Goal: Task Accomplishment & Management: Manage account settings

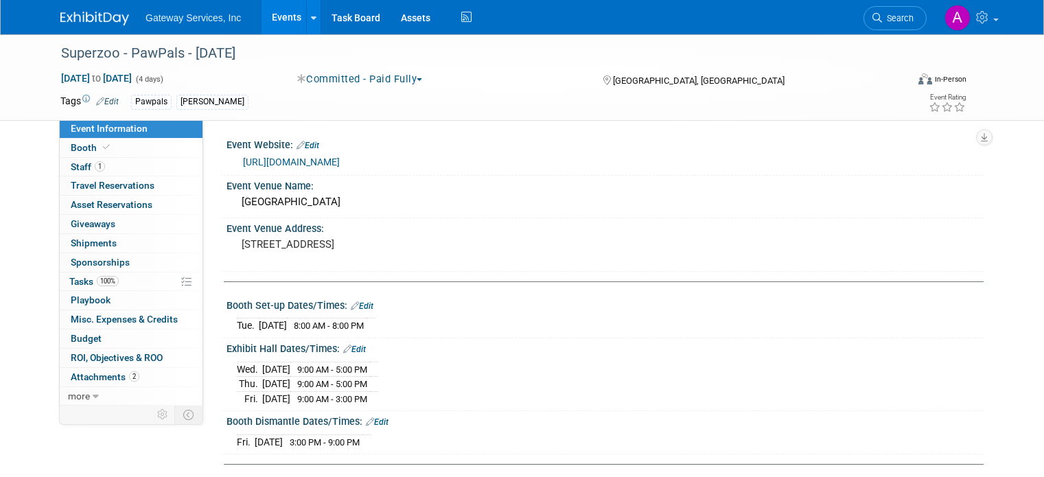
click at [87, 15] on img at bounding box center [94, 19] width 69 height 14
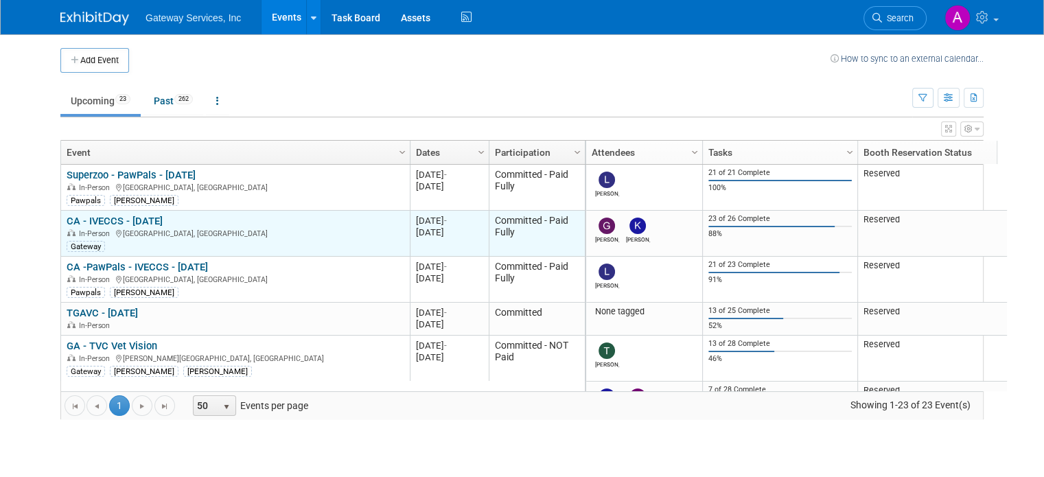
click at [132, 220] on link "CA - IVECCS - [DATE]" at bounding box center [115, 221] width 96 height 12
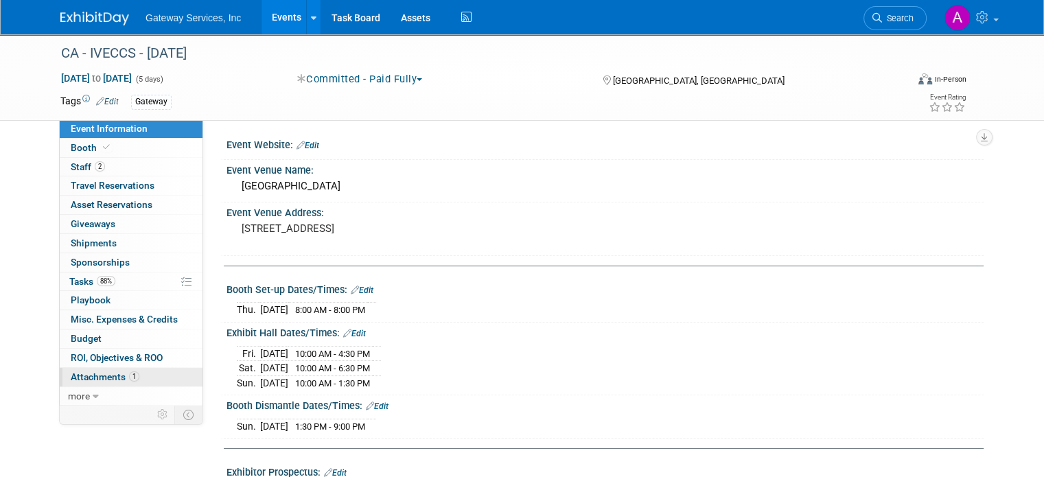
click at [99, 376] on span "Attachments 1" at bounding box center [105, 376] width 69 height 11
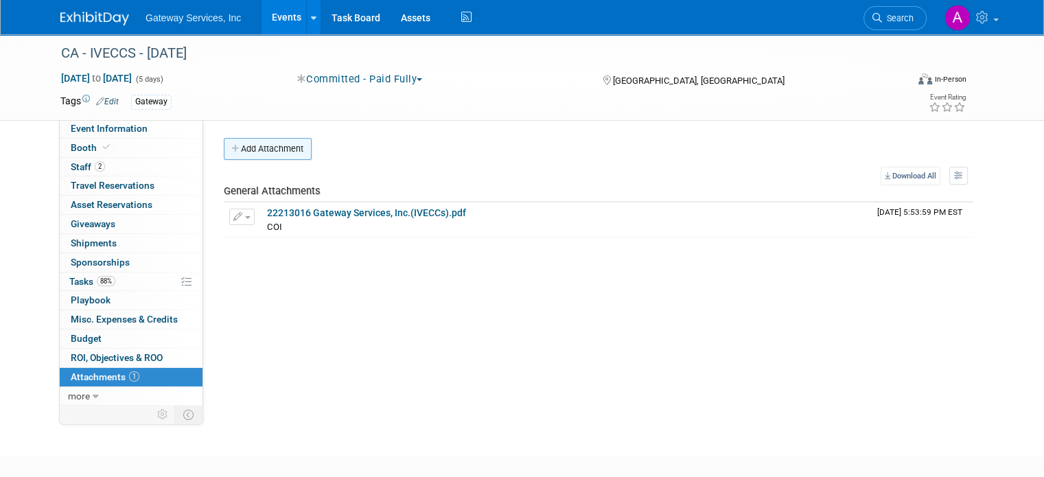
click at [271, 146] on button "Add Attachment" at bounding box center [268, 149] width 88 height 22
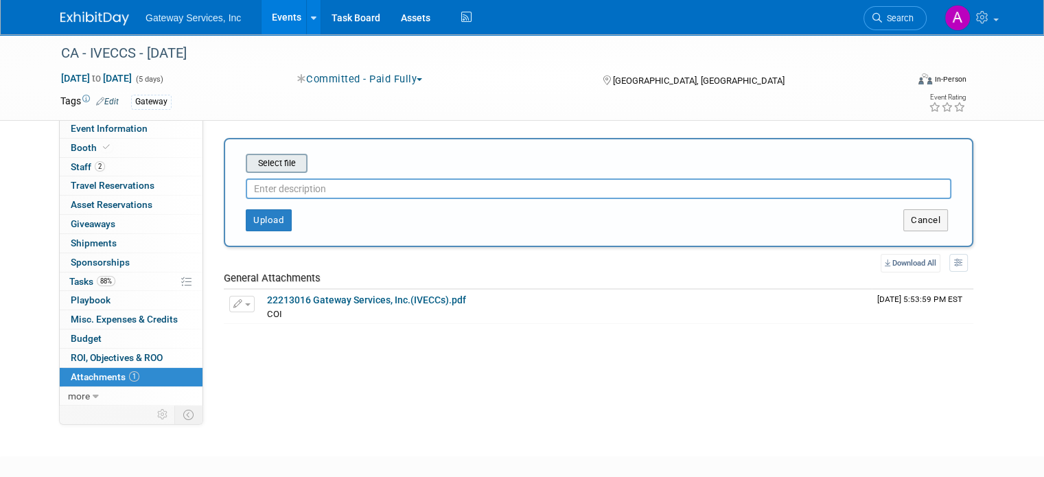
click at [262, 164] on input "file" at bounding box center [224, 163] width 163 height 16
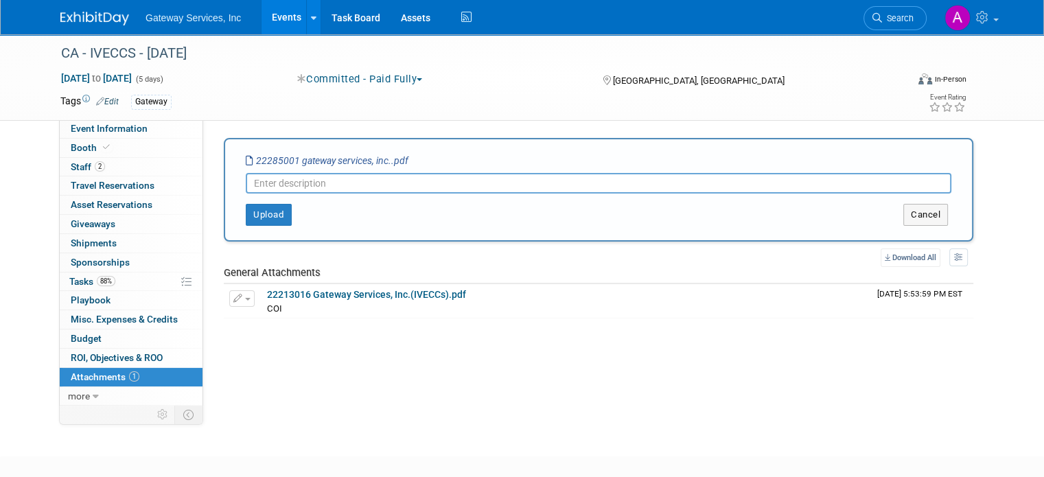
click at [526, 183] on input "text" at bounding box center [599, 183] width 706 height 21
type input "updated COI"
click at [262, 219] on button "Upload" at bounding box center [269, 215] width 46 height 22
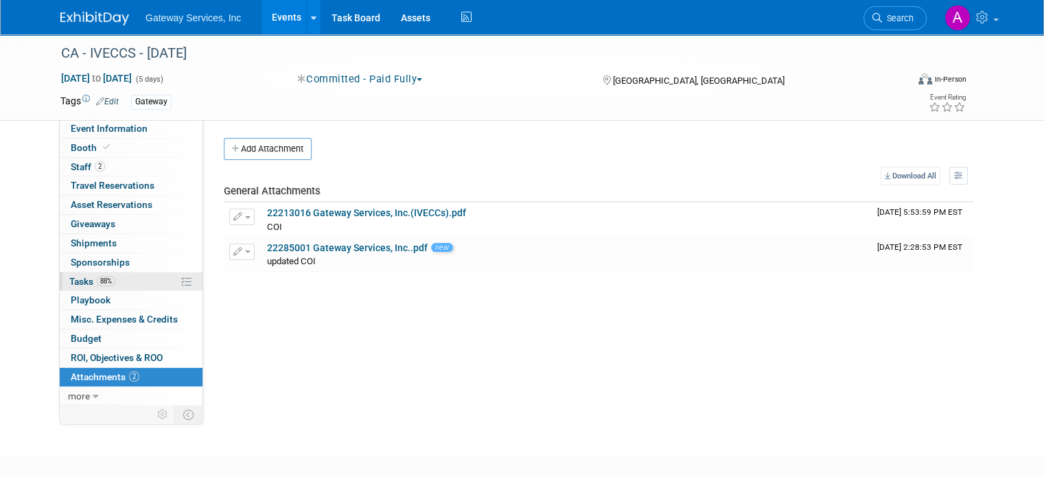
click at [123, 279] on link "88% Tasks 88%" at bounding box center [131, 282] width 143 height 19
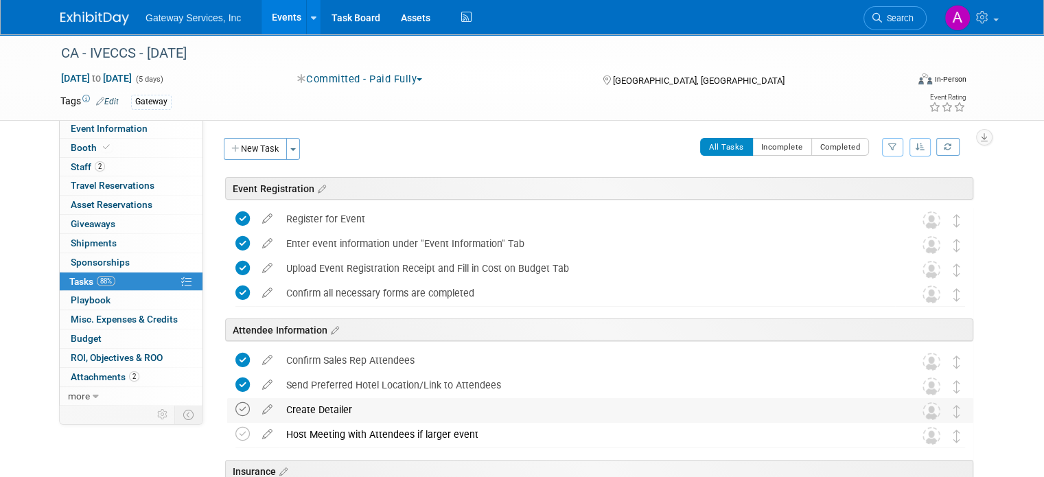
click at [236, 407] on icon at bounding box center [243, 409] width 14 height 14
click at [89, 14] on img at bounding box center [94, 19] width 69 height 14
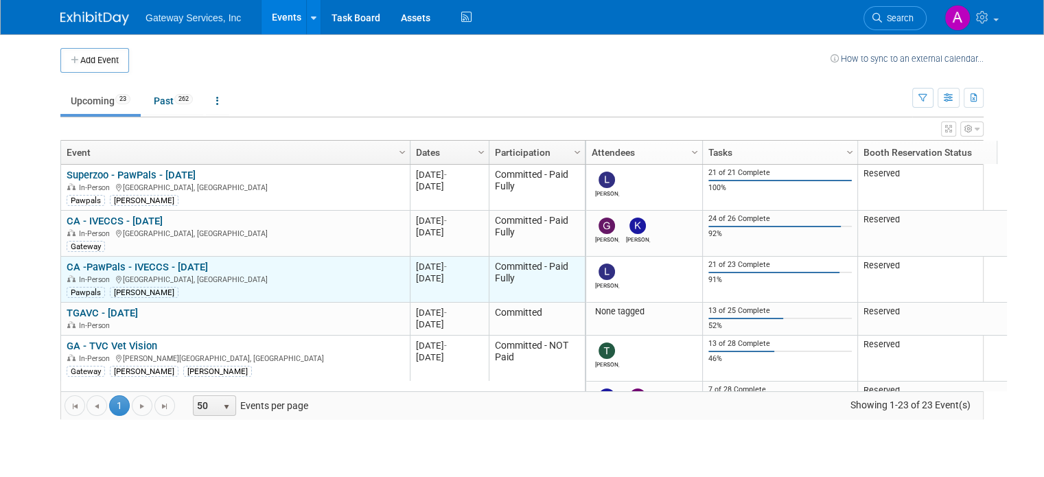
click at [117, 267] on link "CA -PawPals - IVECCS - [DATE]" at bounding box center [137, 267] width 141 height 12
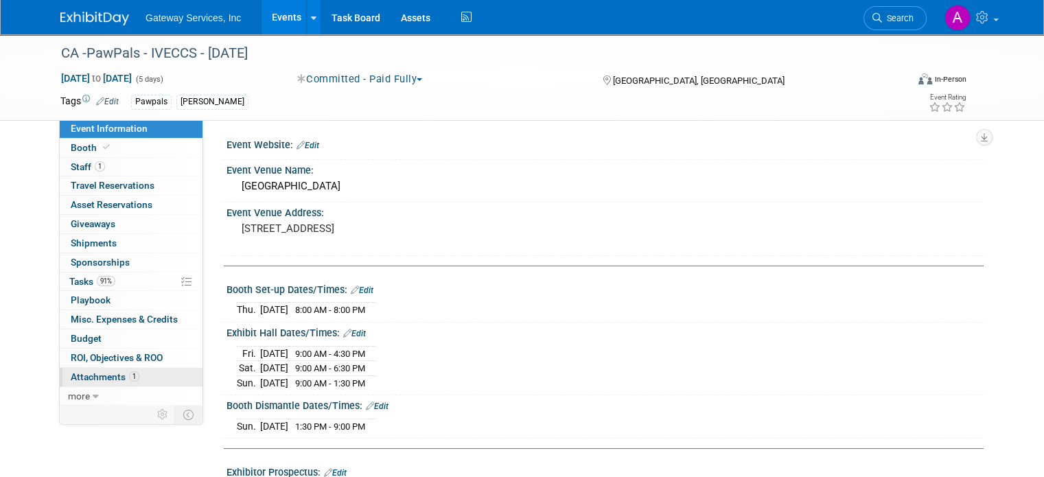
click at [129, 371] on span "1" at bounding box center [134, 376] width 10 height 10
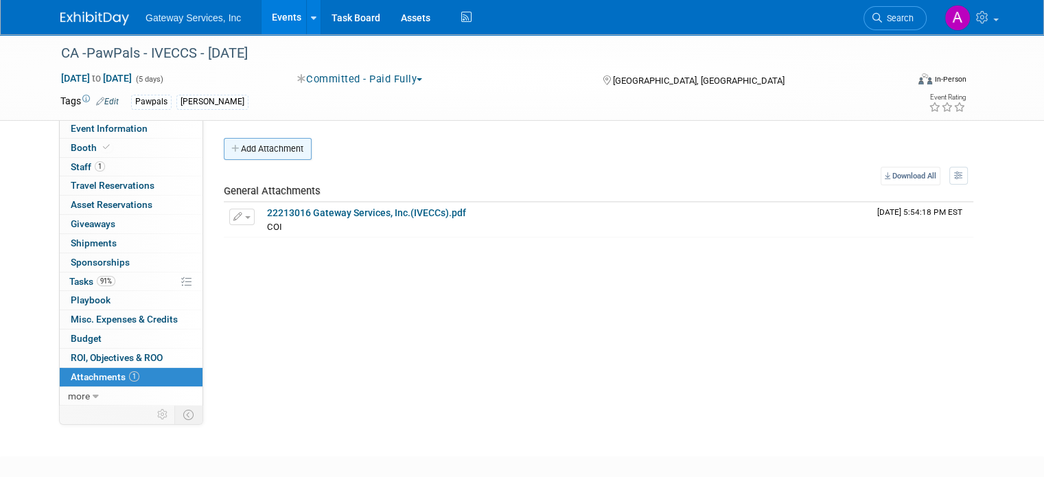
click at [283, 150] on button "Add Attachment" at bounding box center [268, 149] width 88 height 22
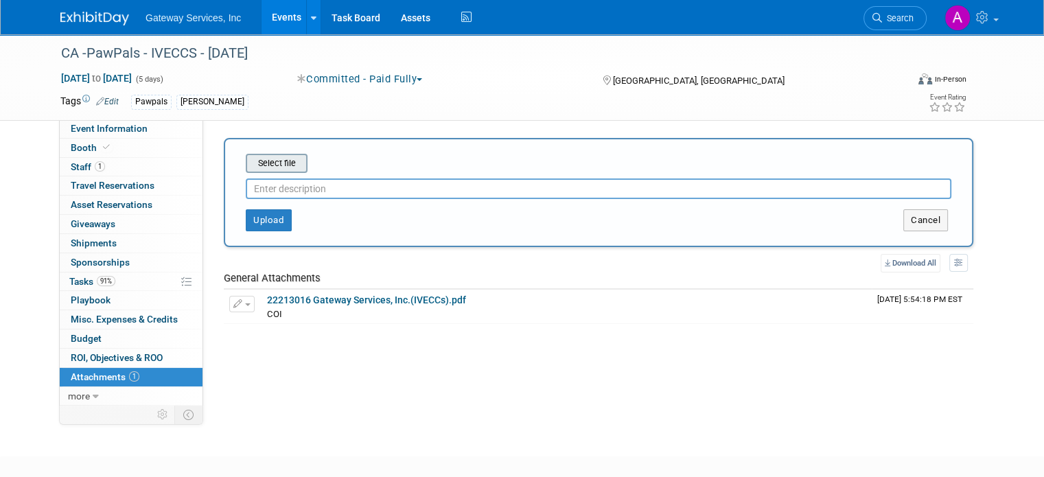
click at [277, 158] on input "file" at bounding box center [224, 163] width 163 height 16
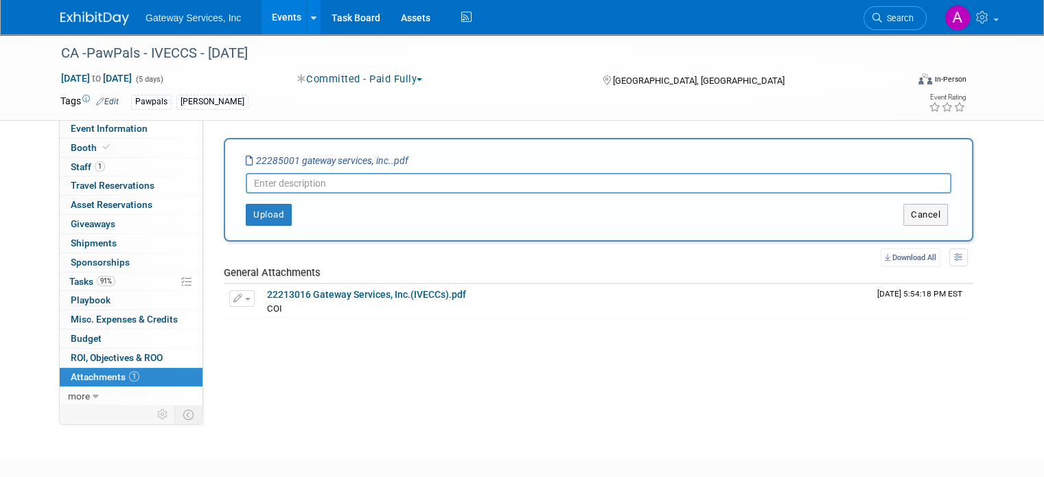
click at [518, 181] on input "text" at bounding box center [599, 183] width 706 height 21
type input "updated COI"
click at [255, 208] on button "Upload" at bounding box center [269, 215] width 46 height 22
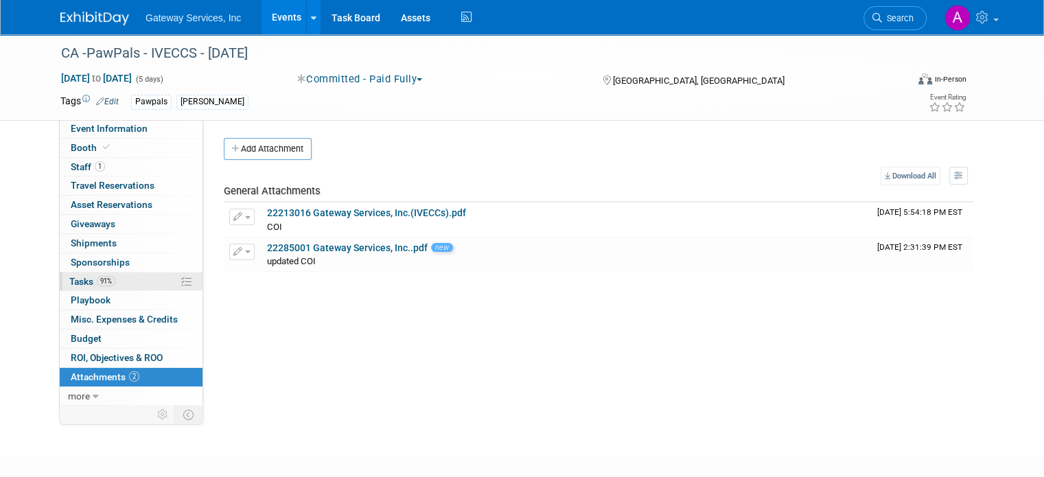
click at [119, 284] on link "91% Tasks 91%" at bounding box center [131, 282] width 143 height 19
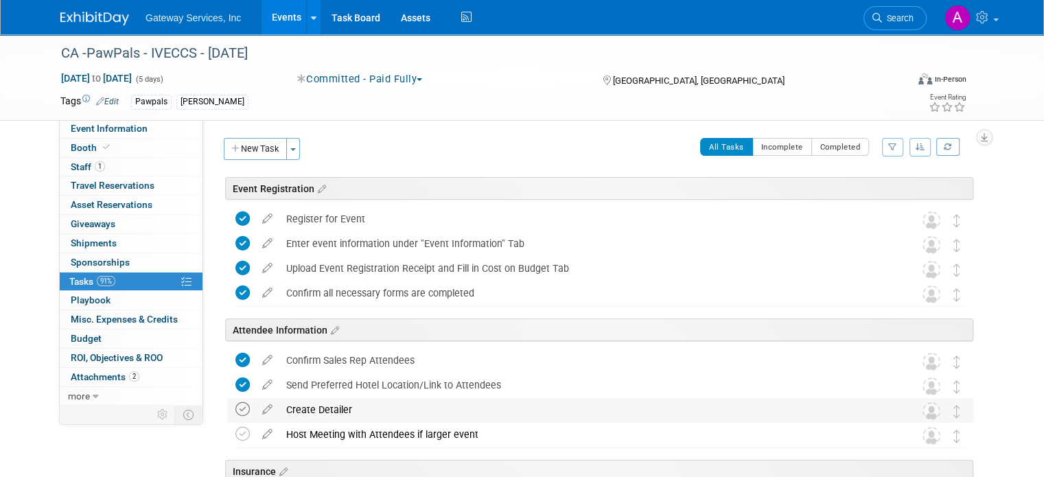
click at [236, 405] on icon at bounding box center [243, 409] width 14 height 14
click at [255, 433] on icon at bounding box center [267, 431] width 24 height 17
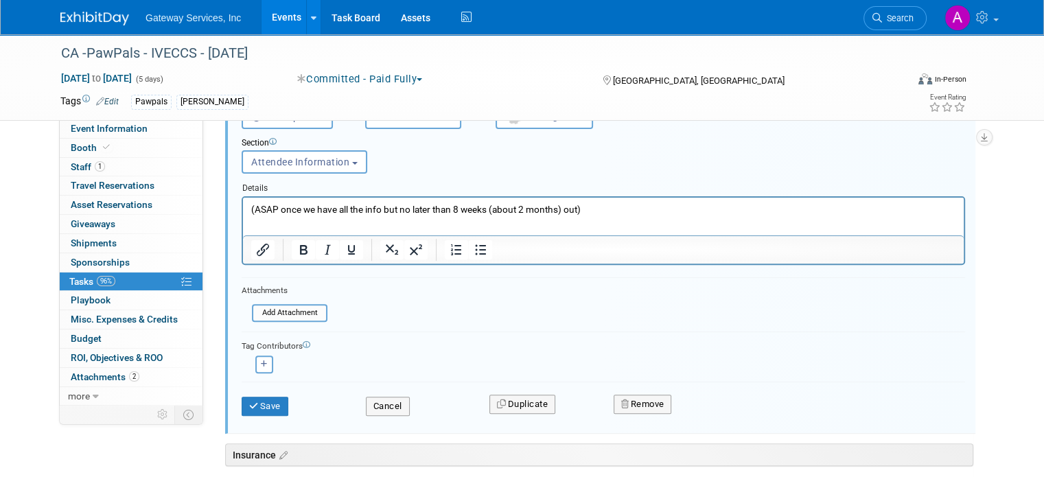
scroll to position [420, 0]
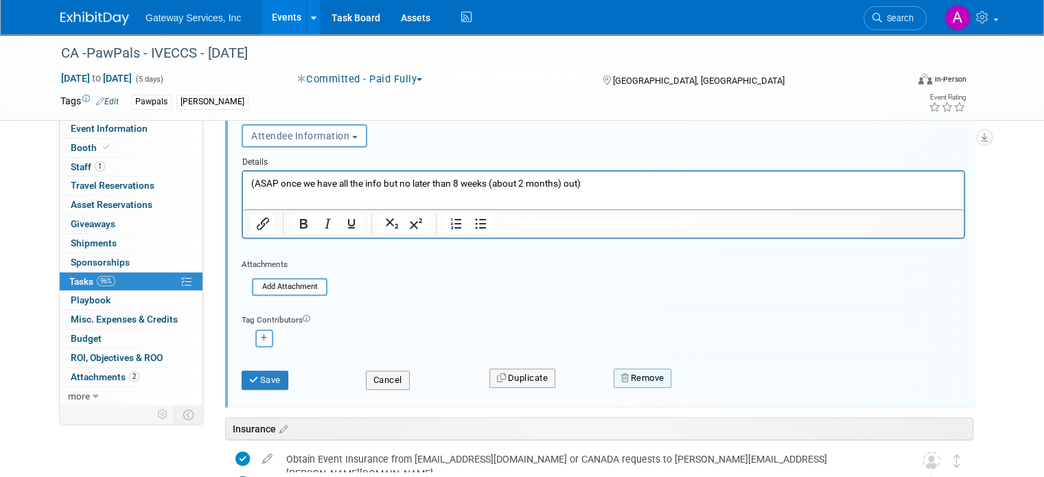
click at [654, 370] on button "Remove" at bounding box center [643, 378] width 58 height 19
click at [711, 381] on link "Yes" at bounding box center [720, 390] width 40 height 22
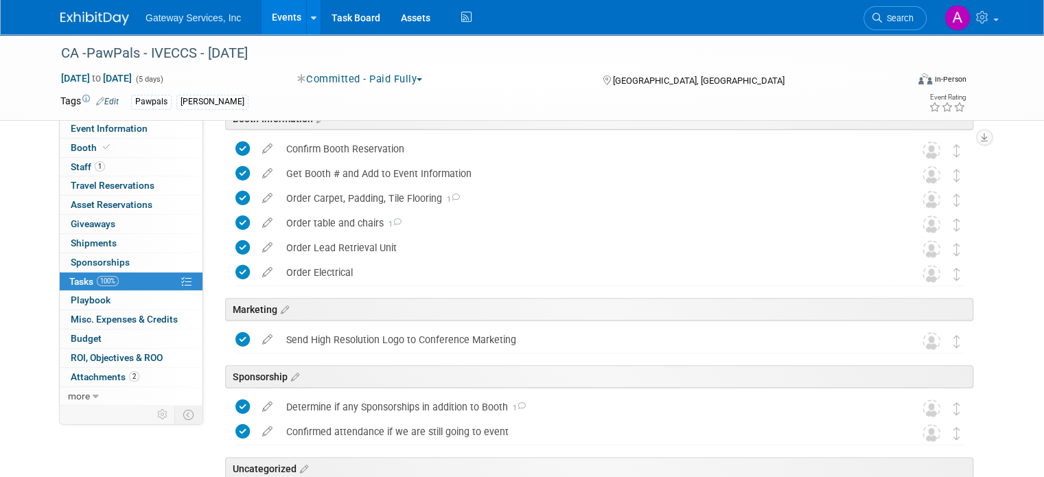
click at [96, 20] on img at bounding box center [94, 19] width 69 height 14
